Goal: Navigation & Orientation: Understand site structure

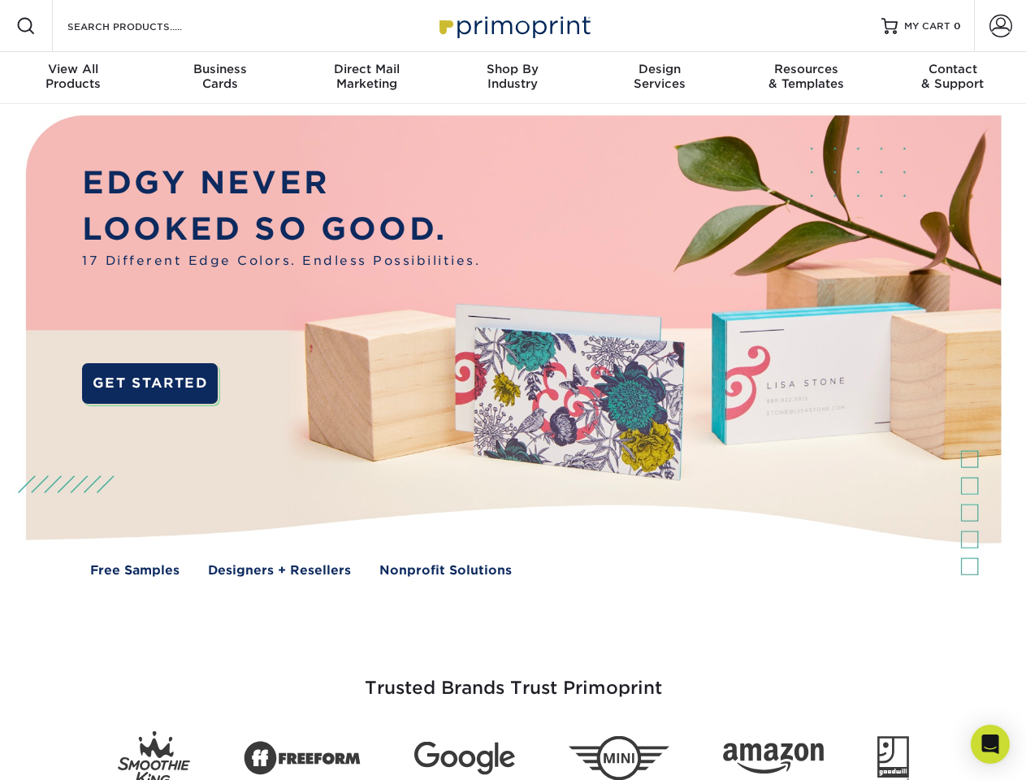
click at [513, 390] on img at bounding box center [513, 358] width 1016 height 508
click at [26, 26] on span at bounding box center [25, 25] width 19 height 19
click at [1000, 26] on span at bounding box center [1001, 26] width 23 height 23
click at [73, 78] on div "View All Products" at bounding box center [73, 76] width 146 height 29
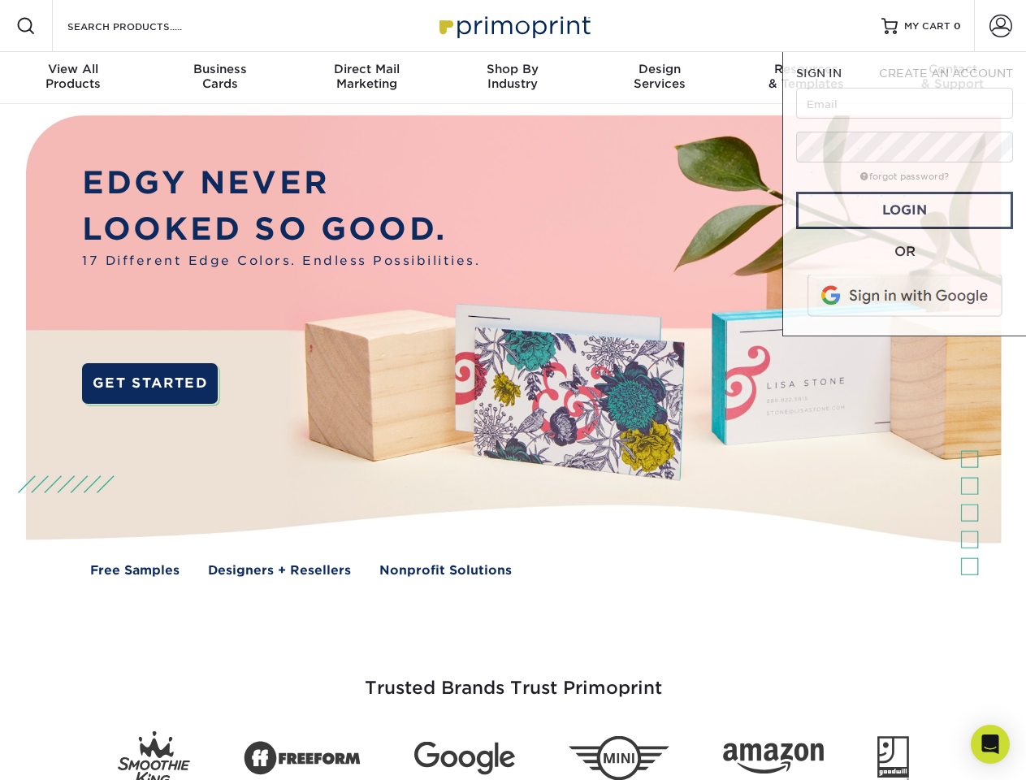
click at [219, 78] on div "Business Cards" at bounding box center [219, 76] width 146 height 29
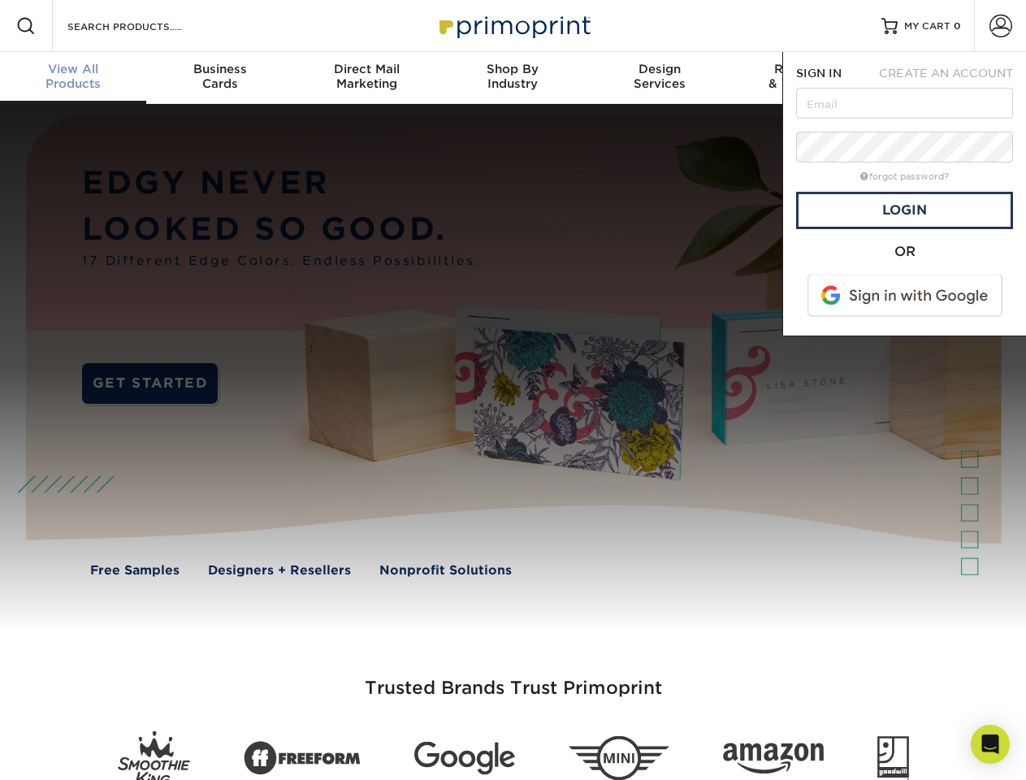
click at [366, 78] on div "Direct Mail Marketing" at bounding box center [366, 76] width 146 height 29
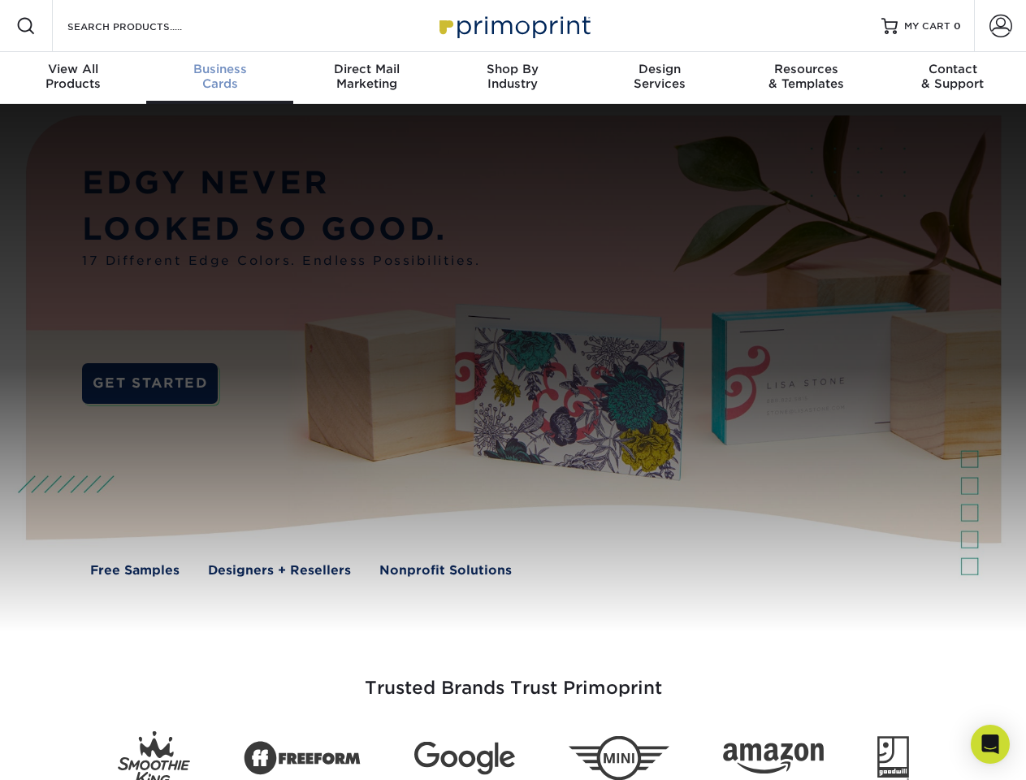
click at [513, 78] on div "Shop By Industry" at bounding box center [513, 76] width 146 height 29
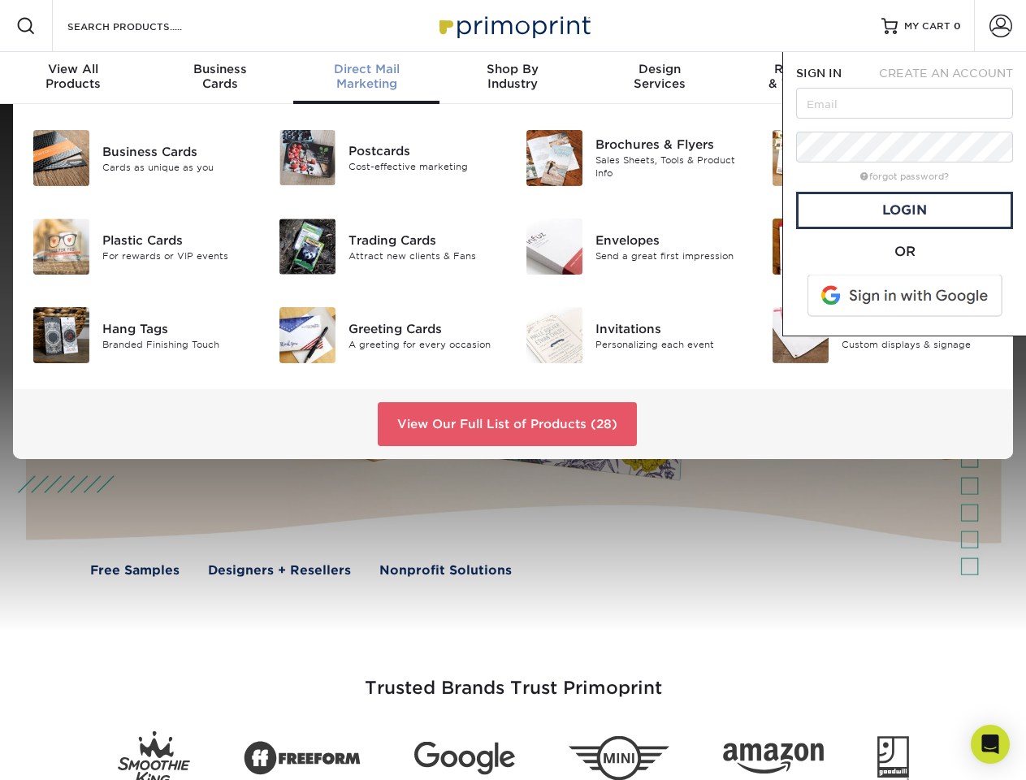
click at [660, 78] on div "Design Services" at bounding box center [660, 76] width 146 height 29
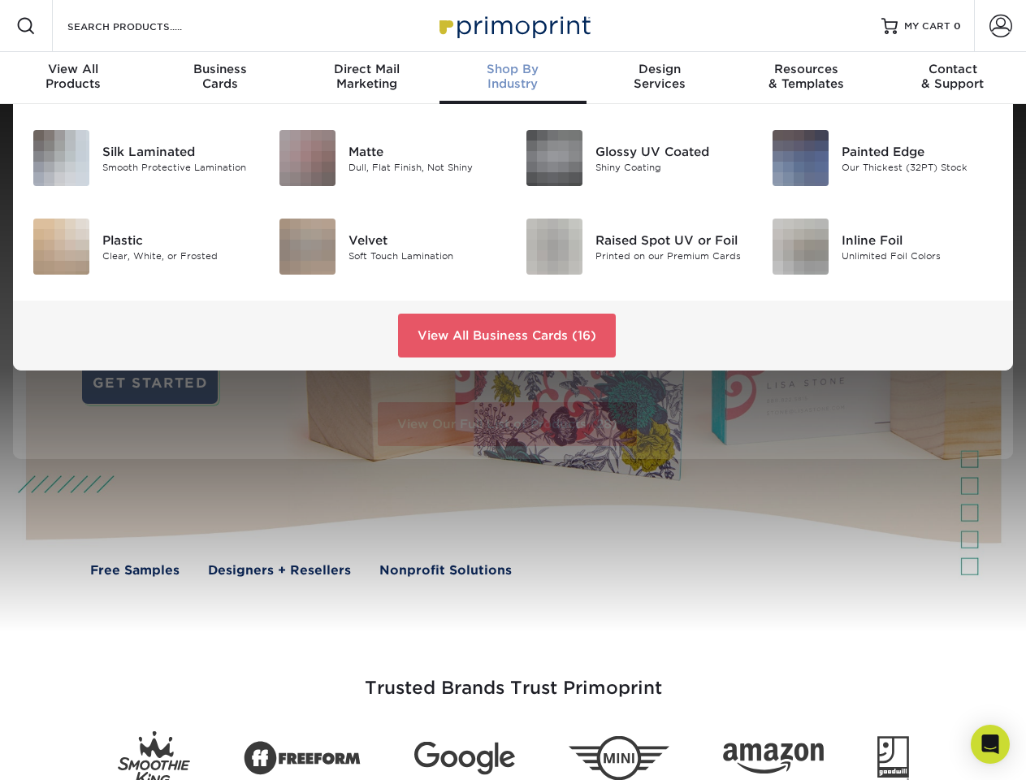
click at [806, 78] on span "SIGN IN" at bounding box center [818, 73] width 45 height 13
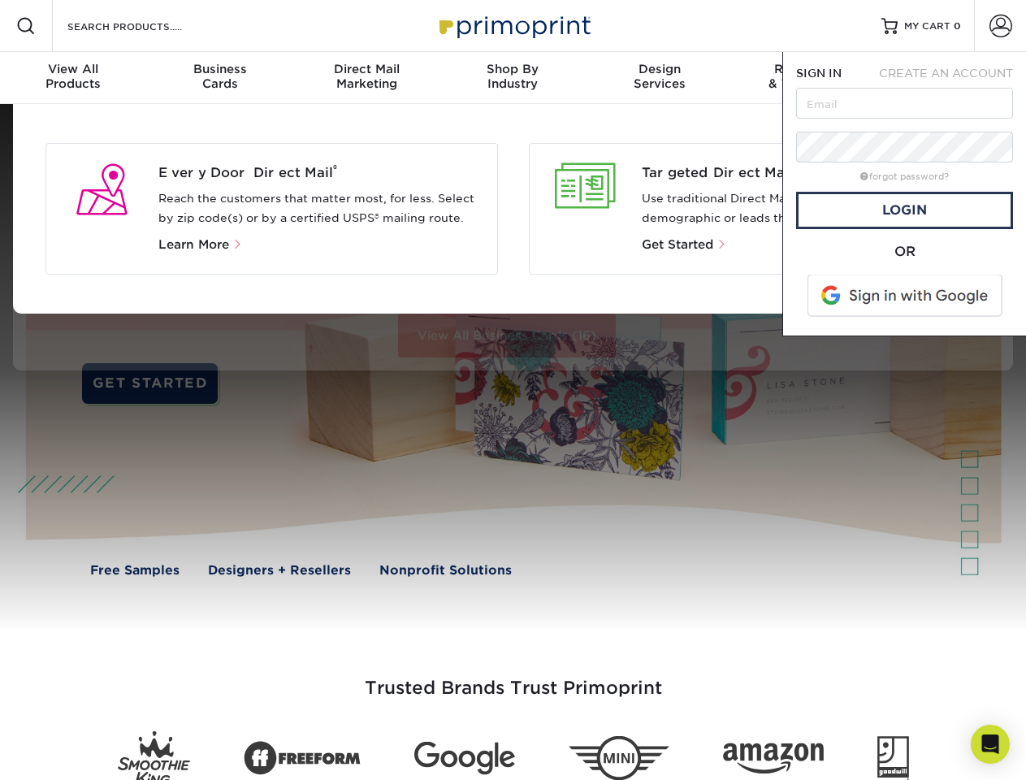
click at [953, 78] on div "Contact & Support" at bounding box center [953, 76] width 146 height 29
